Goal: Browse casually

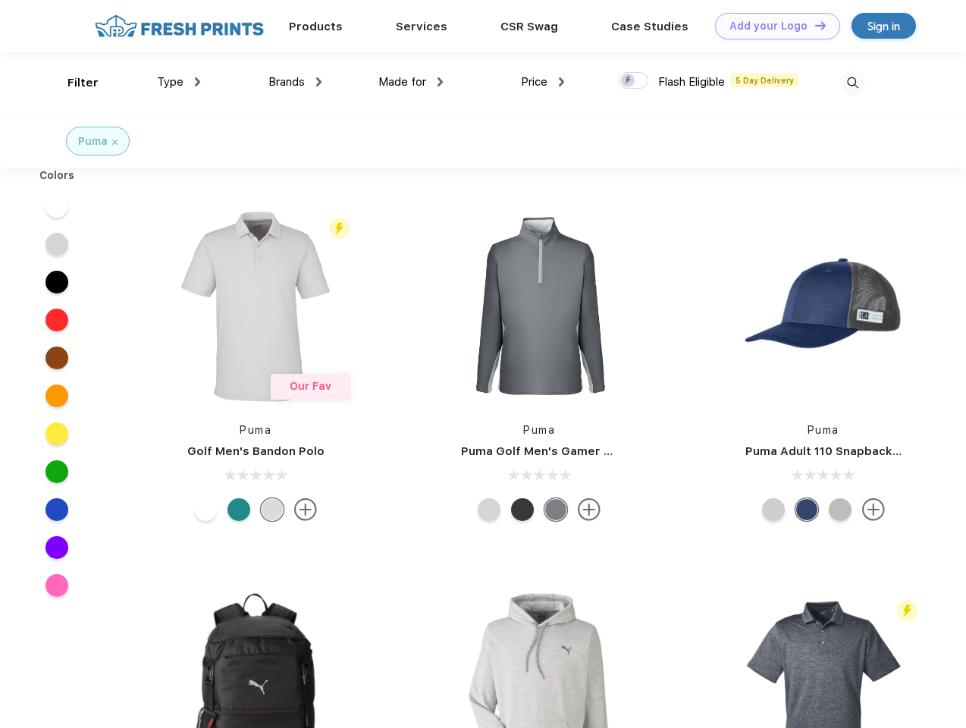
click at [772, 26] on link "Add your Logo Design Tool" at bounding box center [777, 26] width 125 height 27
click at [0, 0] on div "Design Tool" at bounding box center [0, 0] width 0 height 0
click at [814, 25] on link "Add your Logo Design Tool" at bounding box center [777, 26] width 125 height 27
click at [73, 83] on div "Filter" at bounding box center [82, 82] width 31 height 17
click at [179, 82] on span "Type" at bounding box center [170, 82] width 27 height 14
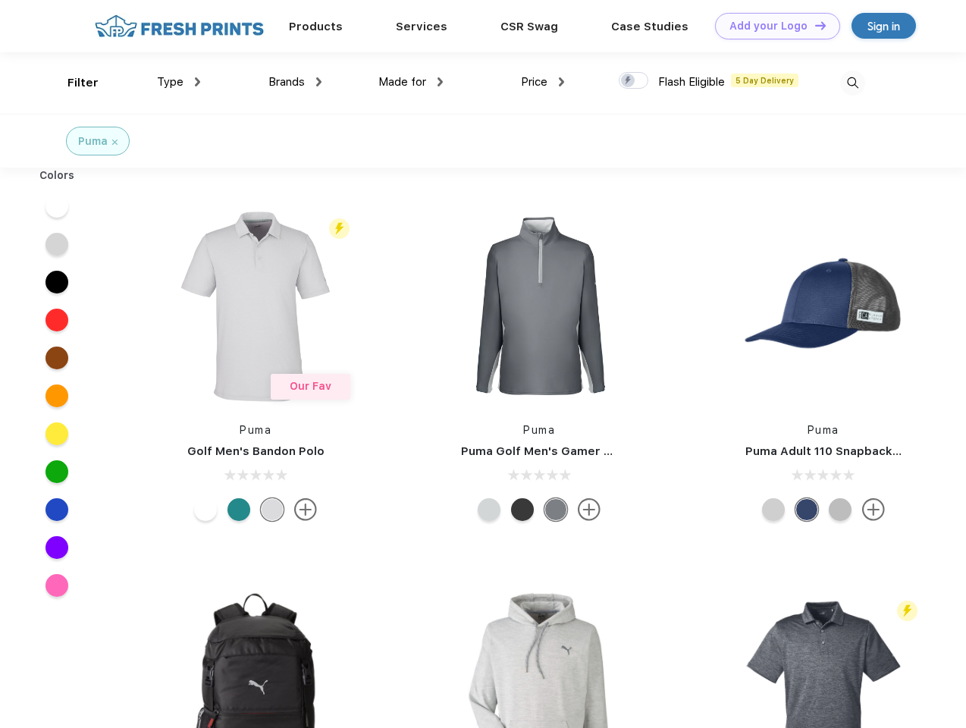
click at [295, 82] on span "Brands" at bounding box center [286, 82] width 36 height 14
click at [411, 82] on span "Made for" at bounding box center [402, 82] width 48 height 14
click at [543, 82] on span "Price" at bounding box center [534, 82] width 27 height 14
click at [634, 81] on div at bounding box center [634, 80] width 30 height 17
click at [629, 81] on input "checkbox" at bounding box center [624, 76] width 10 height 10
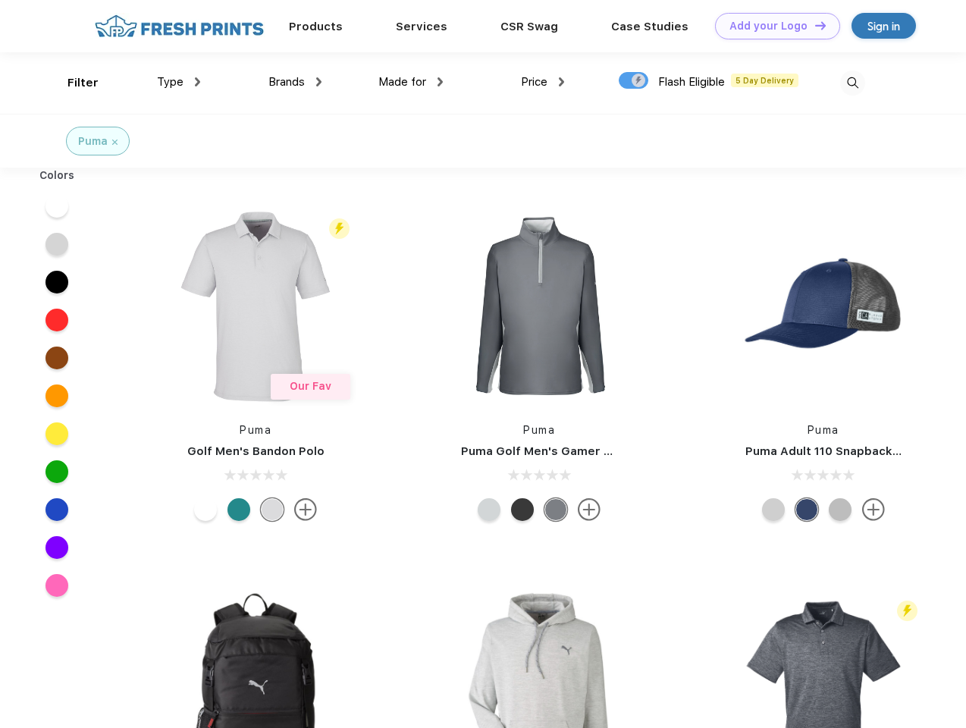
click at [852, 83] on img at bounding box center [852, 83] width 25 height 25
